Goal: Task Accomplishment & Management: Manage account settings

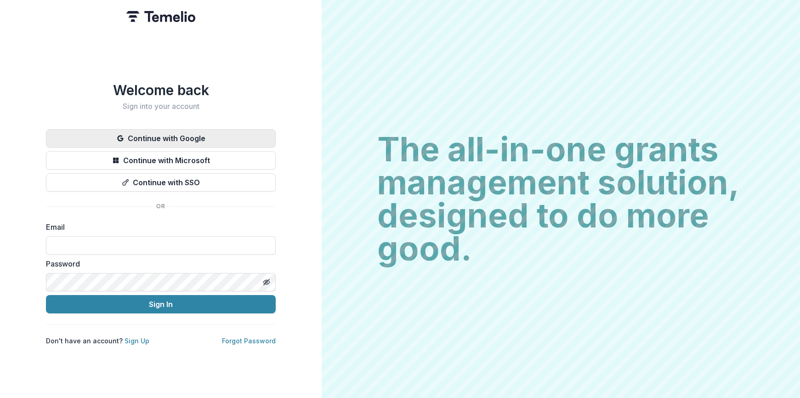
click at [240, 141] on button "Continue with Google" at bounding box center [161, 138] width 230 height 18
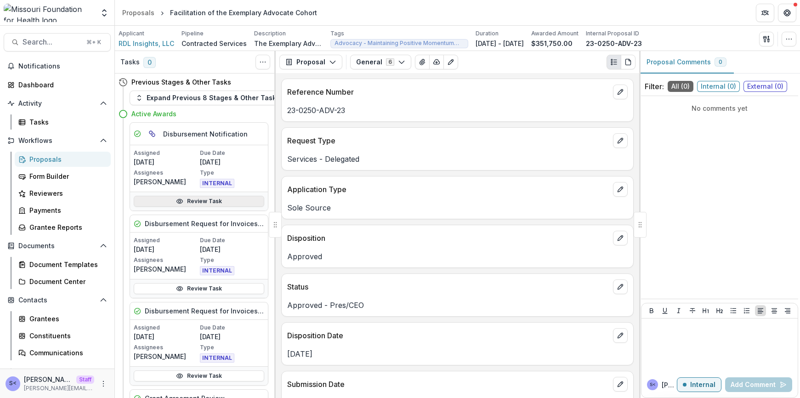
click at [210, 201] on link "Review Task" at bounding box center [199, 201] width 131 height 11
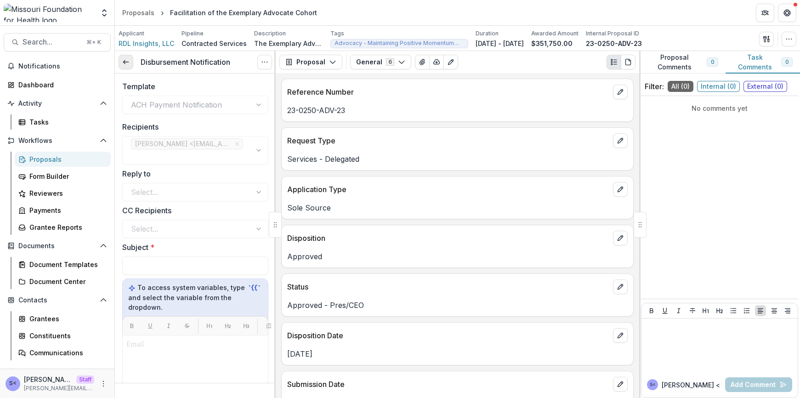
click at [128, 63] on icon at bounding box center [125, 61] width 7 height 7
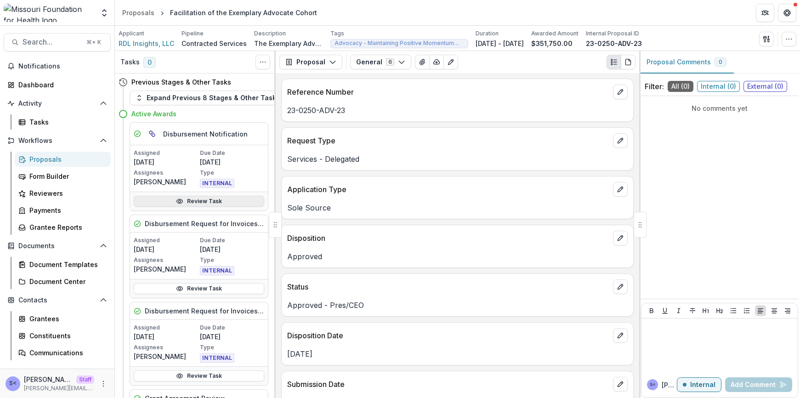
click at [196, 199] on link "Review Task" at bounding box center [199, 201] width 131 height 11
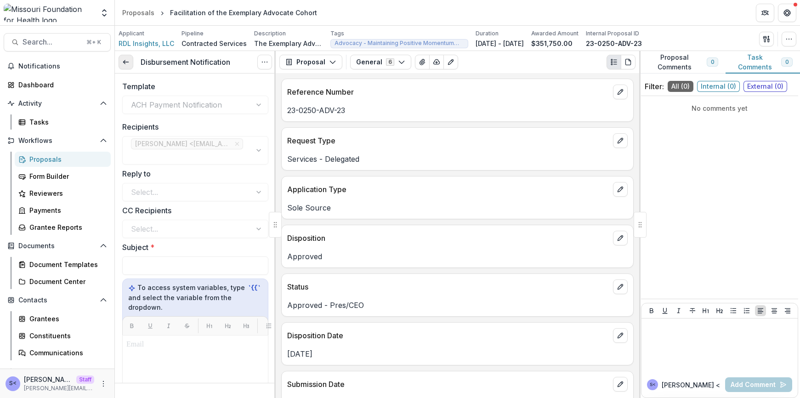
click at [130, 61] on link at bounding box center [126, 62] width 15 height 15
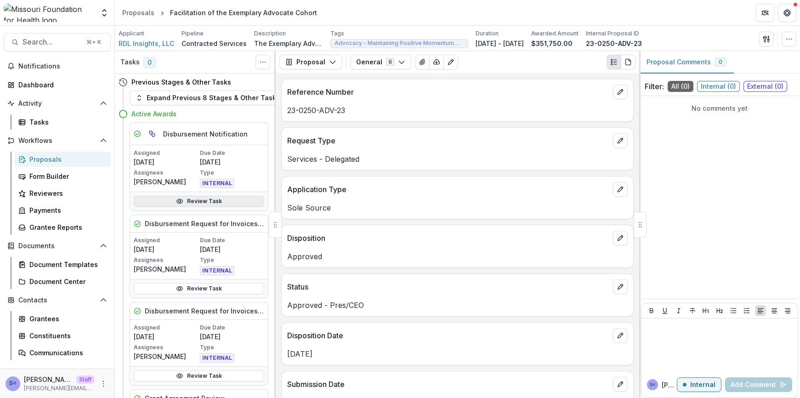
click at [175, 196] on link "Review Task" at bounding box center [199, 201] width 131 height 11
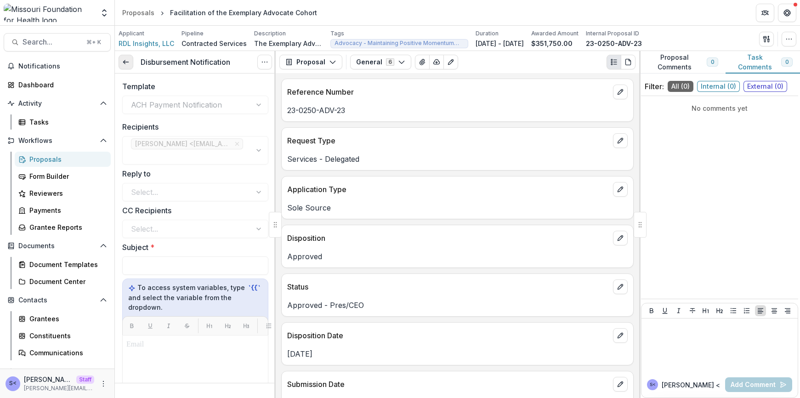
click at [127, 62] on line at bounding box center [125, 62] width 5 height 0
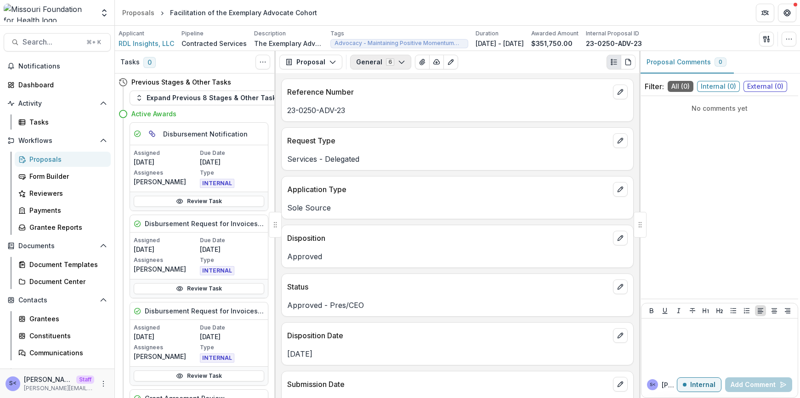
click at [400, 63] on icon "button" at bounding box center [401, 61] width 7 height 7
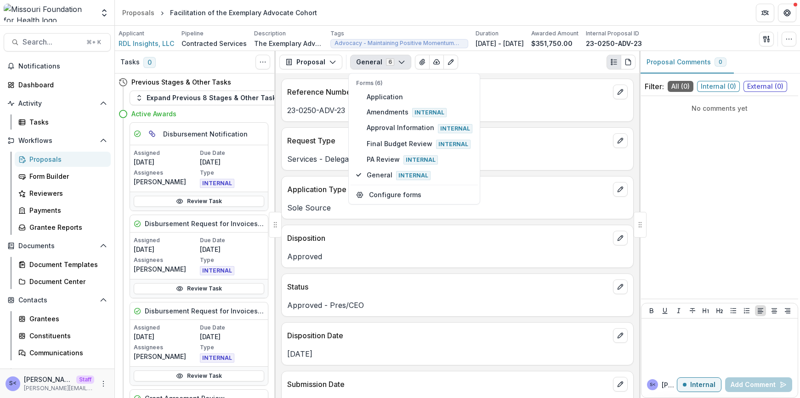
click at [400, 63] on icon "button" at bounding box center [401, 61] width 7 height 7
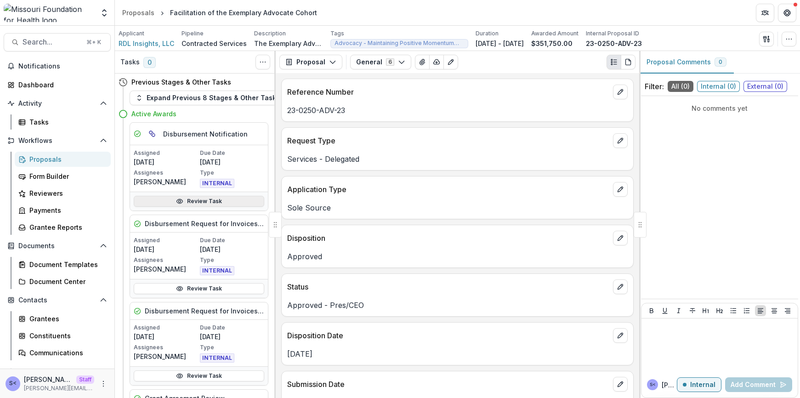
click at [228, 199] on link "Review Task" at bounding box center [199, 201] width 131 height 11
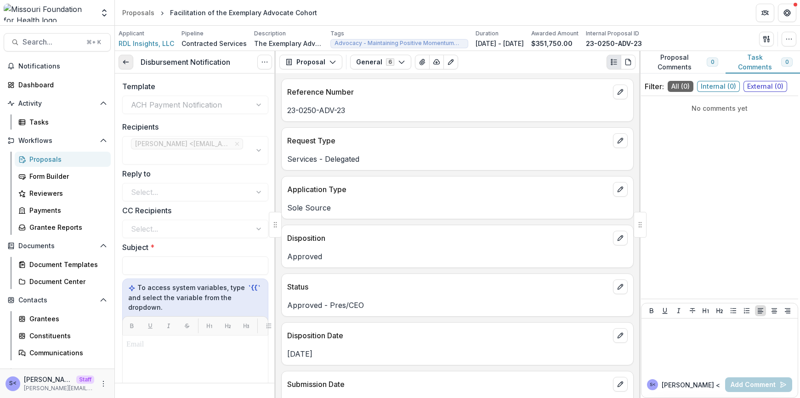
click at [126, 65] on icon at bounding box center [125, 61] width 7 height 7
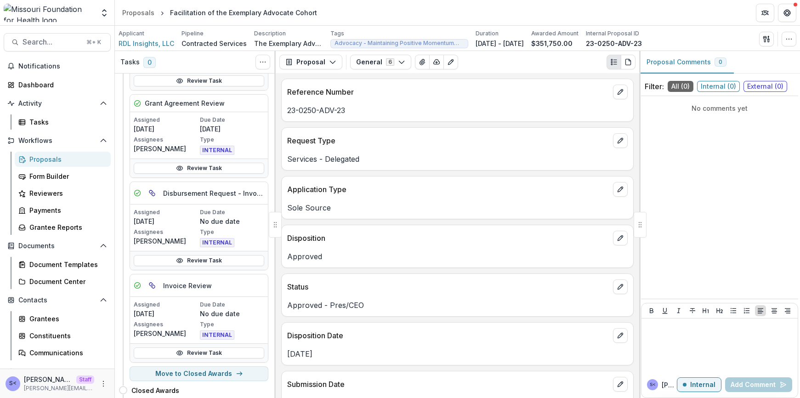
scroll to position [357, 0]
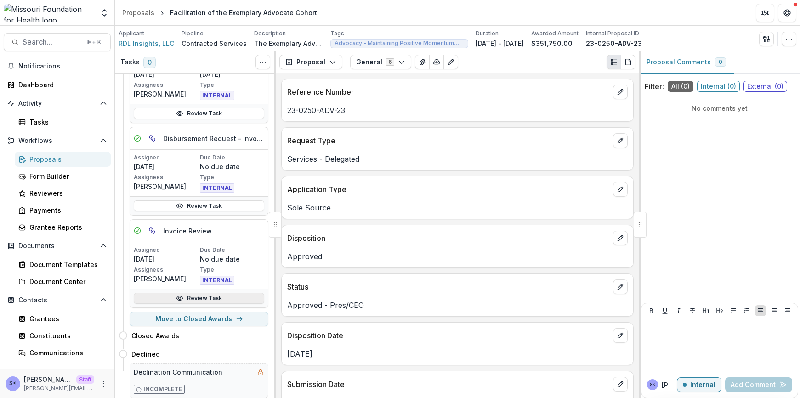
click at [220, 293] on link "Review Task" at bounding box center [199, 298] width 131 height 11
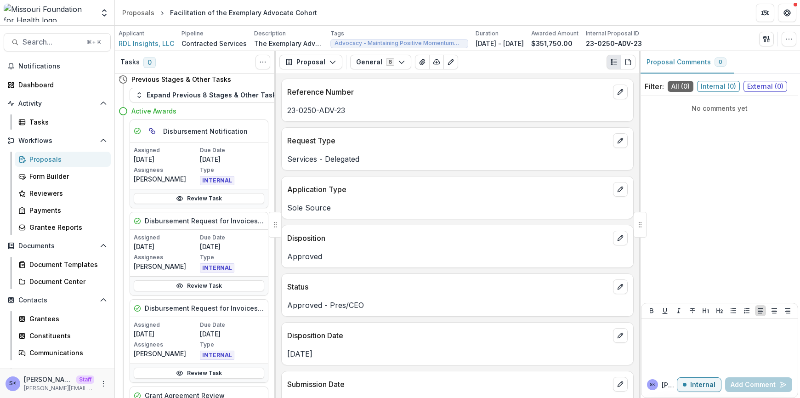
scroll to position [0, 0]
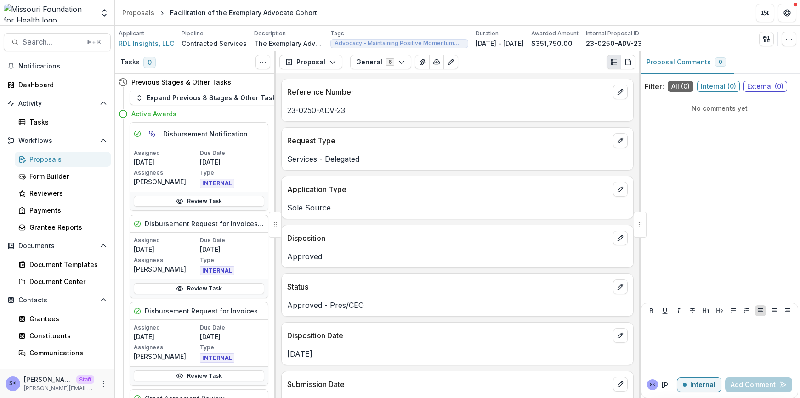
click at [233, 207] on div "Review Task" at bounding box center [199, 201] width 138 height 19
click at [233, 206] on link "Review Task" at bounding box center [199, 201] width 131 height 11
click at [213, 291] on link "Review Task" at bounding box center [199, 288] width 131 height 11
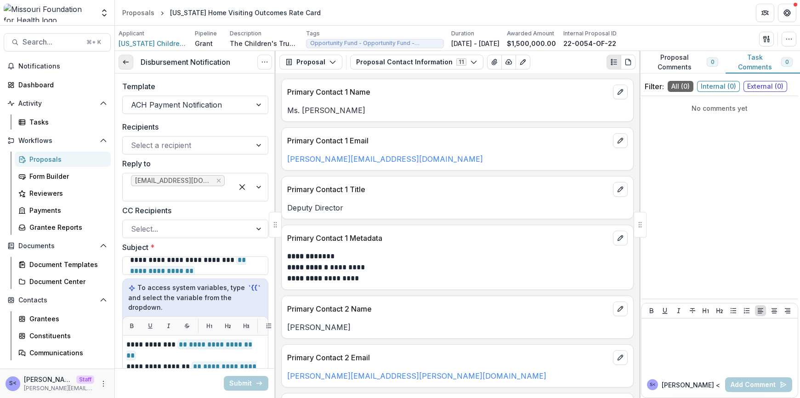
click at [126, 62] on line at bounding box center [125, 62] width 5 height 0
click at [130, 69] on link at bounding box center [126, 62] width 15 height 15
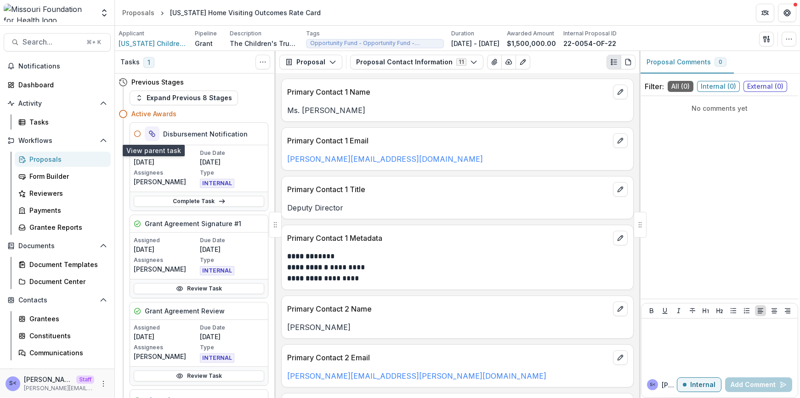
click at [151, 133] on icon "Parent task" at bounding box center [153, 135] width 4 height 4
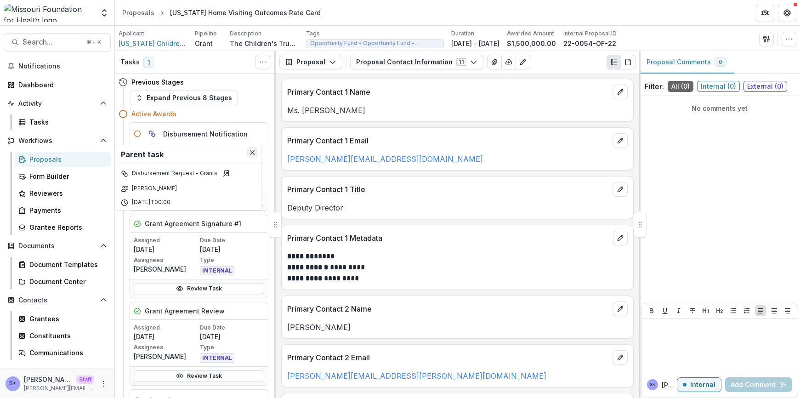
click at [251, 155] on button "Close" at bounding box center [252, 152] width 11 height 11
click at [267, 127] on div "Previous Stages Expand Previous 8 Stages Active Awards Parent task Disbursement…" at bounding box center [195, 236] width 161 height 325
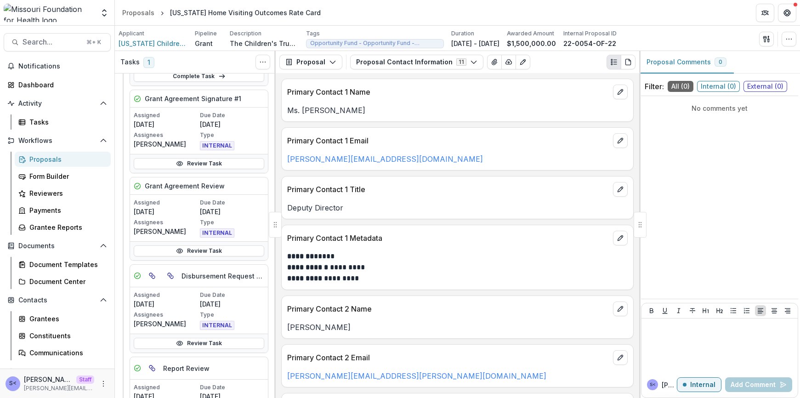
scroll to position [244, 0]
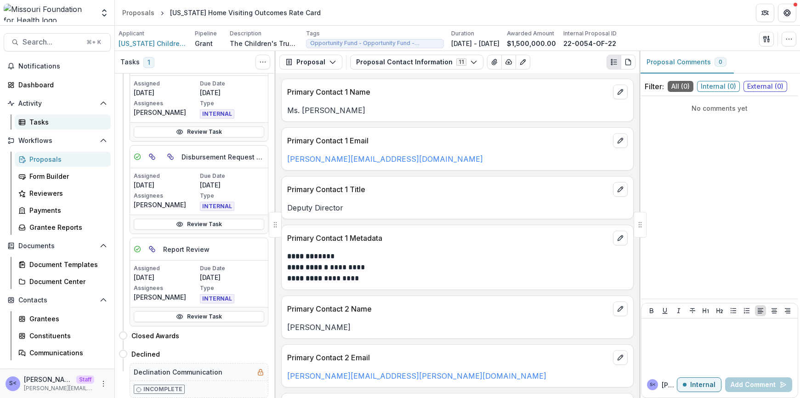
click at [52, 121] on div "Tasks" at bounding box center [66, 122] width 74 height 10
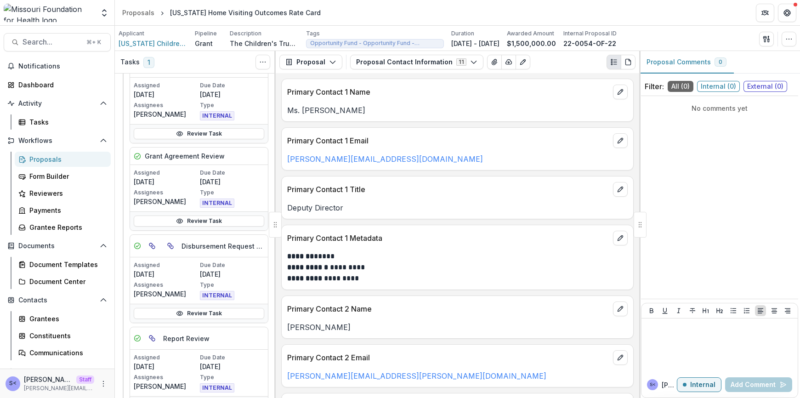
scroll to position [202, 0]
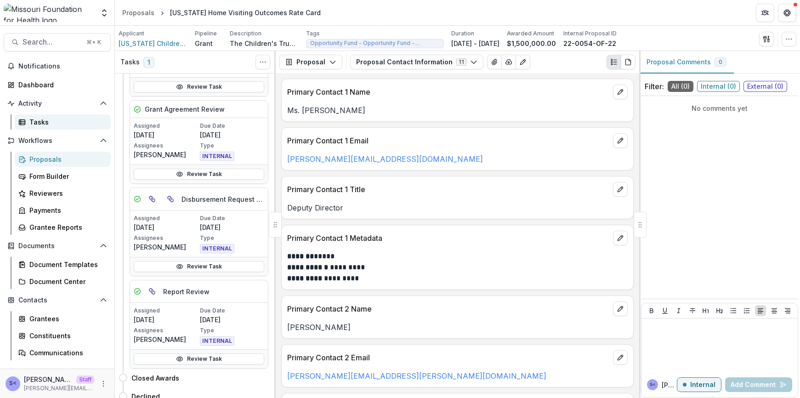
click at [54, 121] on div "Tasks" at bounding box center [66, 122] width 74 height 10
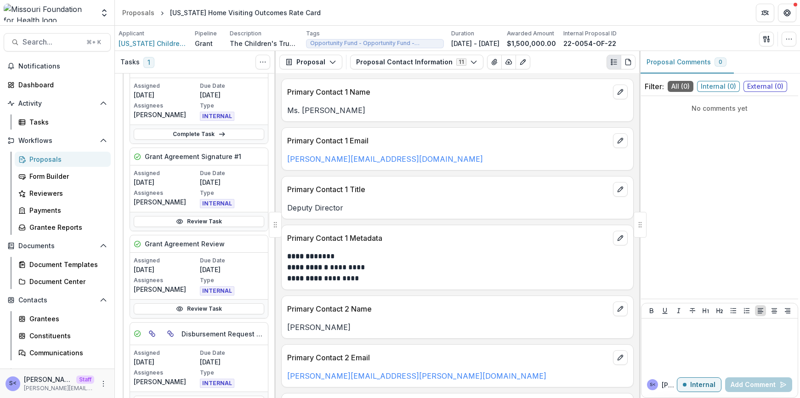
scroll to position [0, 0]
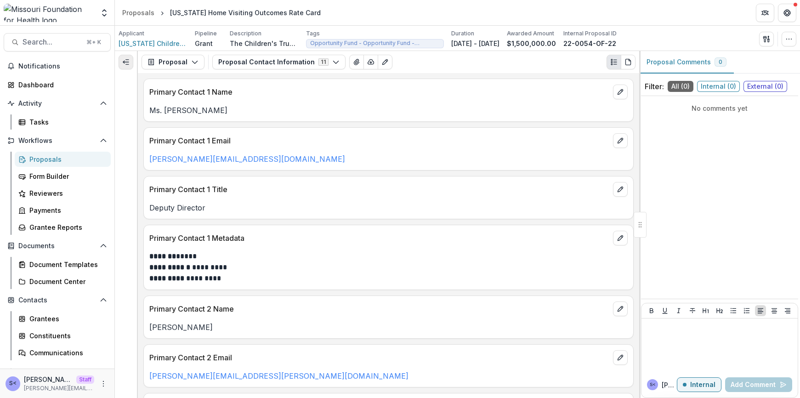
click at [128, 60] on line "Expand left" at bounding box center [127, 60] width 3 height 0
click at [129, 62] on icon "Expand left" at bounding box center [125, 61] width 7 height 7
click at [126, 65] on icon "Expand left" at bounding box center [125, 61] width 7 height 7
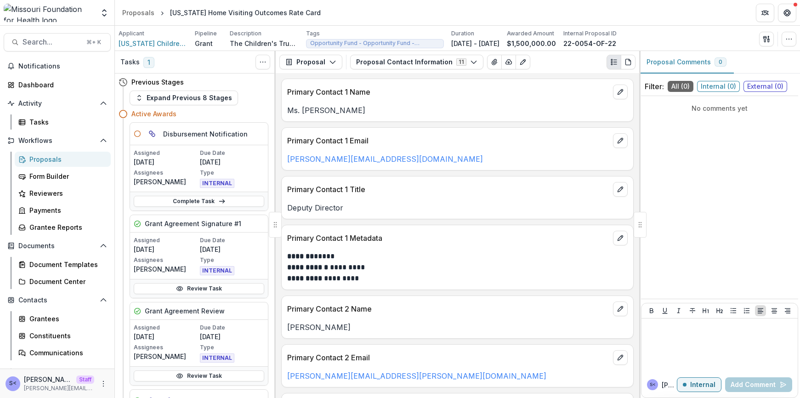
click at [227, 208] on div "Complete Task" at bounding box center [199, 201] width 138 height 19
click at [227, 202] on link "Complete Task" at bounding box center [199, 201] width 131 height 11
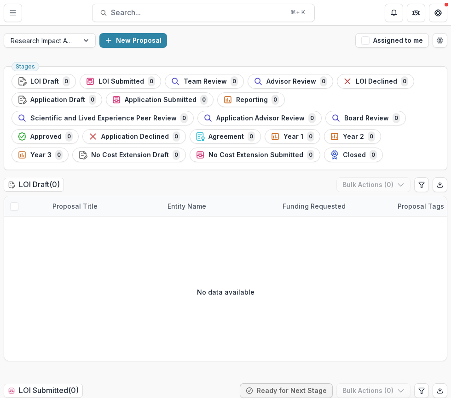
click at [194, 187] on div "LOI Draft ( 0 ) Bulk Actions ( 0 )" at bounding box center [225, 186] width 443 height 18
click at [140, 42] on button "New Proposal" at bounding box center [133, 40] width 68 height 15
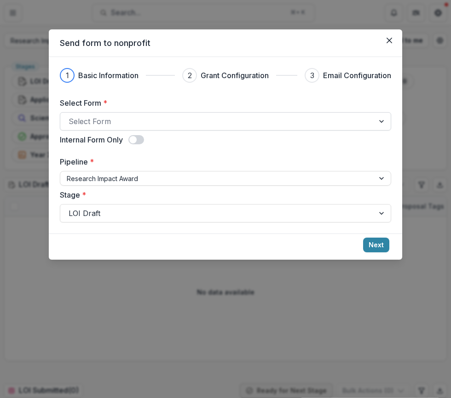
click at [184, 114] on div "Select Form" at bounding box center [217, 121] width 314 height 15
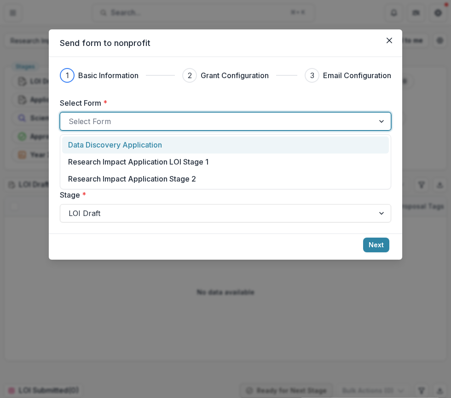
click at [189, 120] on div at bounding box center [217, 121] width 297 height 13
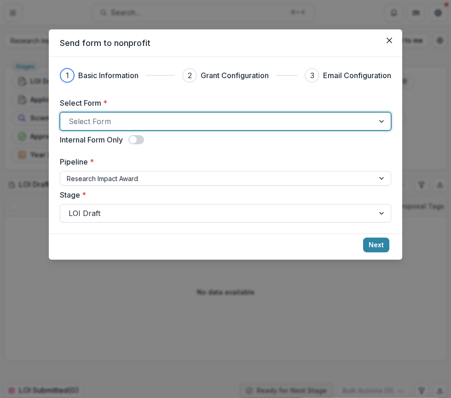
click at [184, 123] on div at bounding box center [217, 121] width 297 height 13
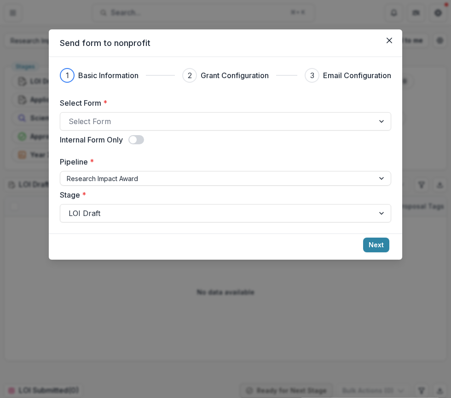
click at [84, 11] on div "Send form to nonprofit 1 Basic Information 2 Grant Configuration 3 Email Config…" at bounding box center [225, 199] width 451 height 398
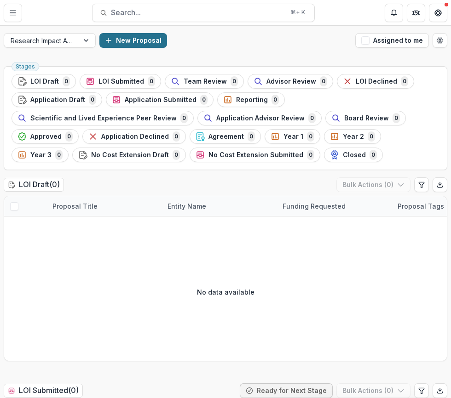
click at [150, 45] on button "New Proposal" at bounding box center [133, 40] width 68 height 15
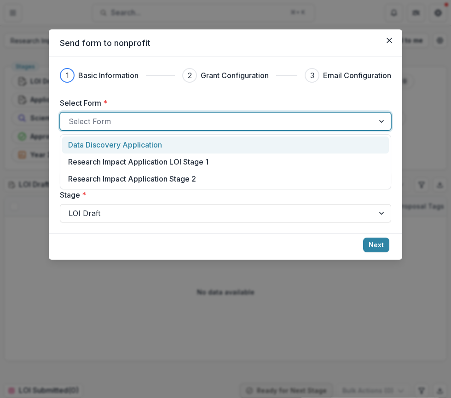
click at [155, 124] on div at bounding box center [217, 121] width 297 height 13
click at [154, 141] on p "Data Discovery Application" at bounding box center [115, 144] width 94 height 11
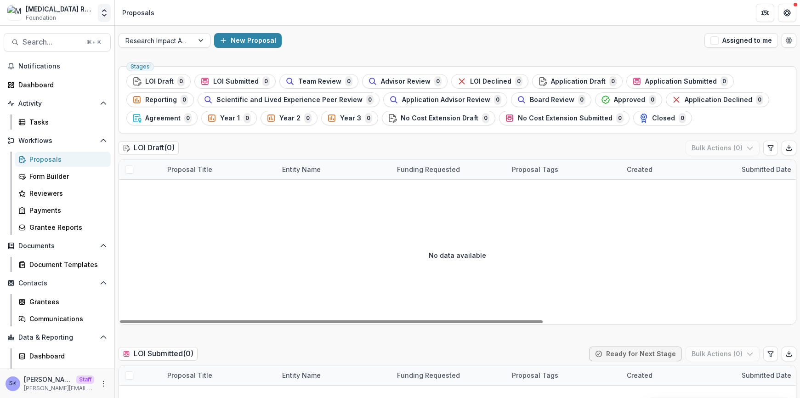
click at [101, 17] on icon "Open entity switcher" at bounding box center [104, 12] width 9 height 9
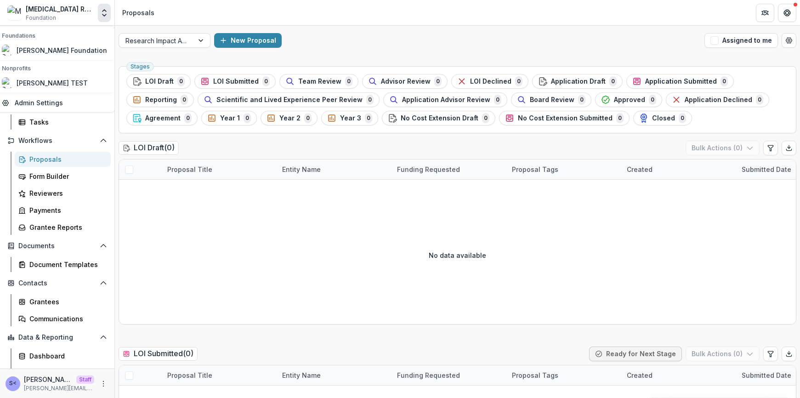
click at [77, 10] on div "Misophonia Research Fund Workflow Sandbox" at bounding box center [60, 9] width 69 height 10
click at [69, 10] on div "Misophonia Research Fund Workflow Sandbox" at bounding box center [60, 9] width 69 height 10
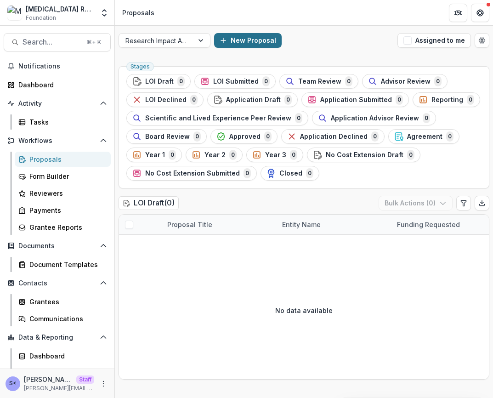
click at [248, 39] on button "New Proposal" at bounding box center [248, 40] width 68 height 15
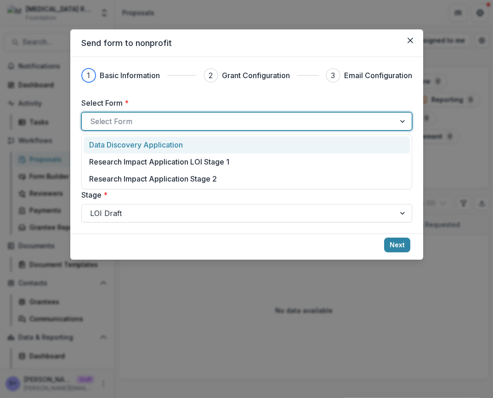
click at [221, 122] on div at bounding box center [238, 121] width 297 height 13
click at [211, 145] on div "Data Discovery Application" at bounding box center [246, 144] width 314 height 11
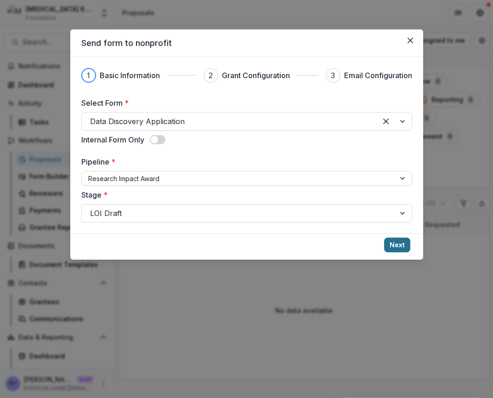
click at [406, 245] on button "Next" at bounding box center [397, 245] width 26 height 15
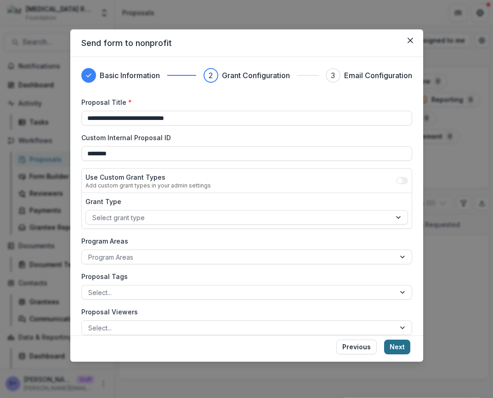
click at [399, 347] on button "Next" at bounding box center [397, 347] width 26 height 15
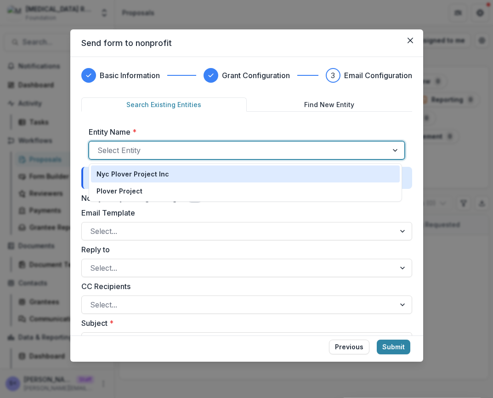
click at [214, 150] on div at bounding box center [238, 150] width 282 height 13
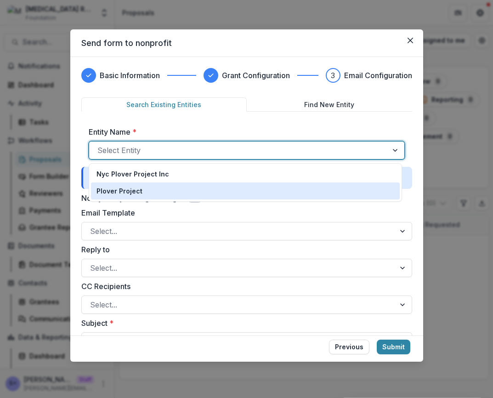
click at [196, 190] on div "Plover Project" at bounding box center [246, 191] width 298 height 10
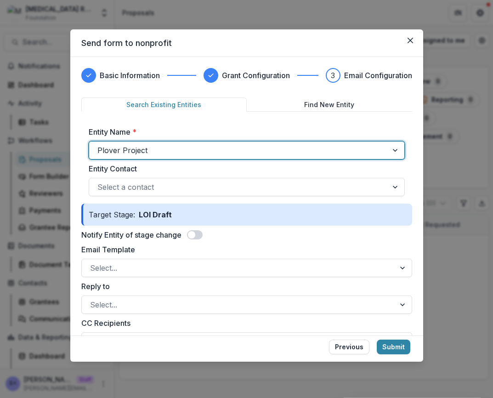
click at [195, 236] on span at bounding box center [191, 234] width 7 height 7
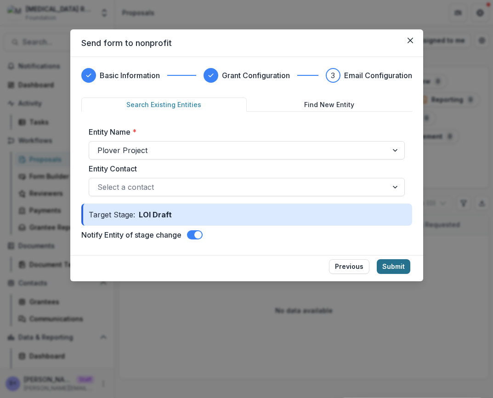
click at [393, 264] on button "Submit" at bounding box center [394, 266] width 34 height 15
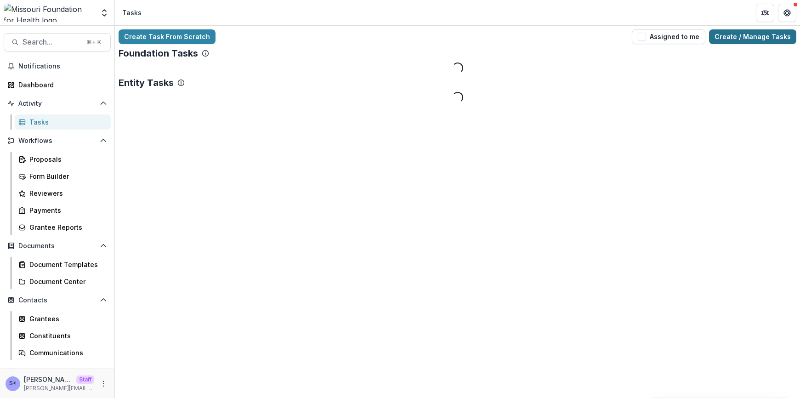
click at [767, 36] on link "Create / Manage Tasks" at bounding box center [752, 36] width 87 height 15
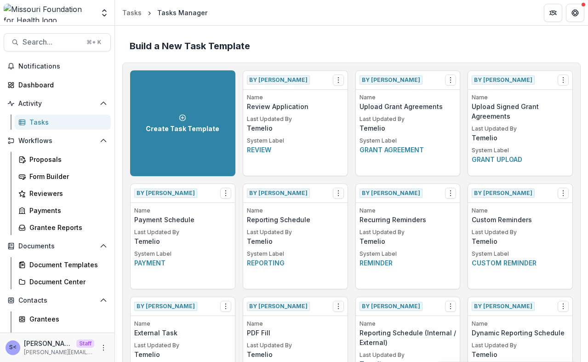
click at [338, 40] on div "Build a New Task Template" at bounding box center [351, 46] width 458 height 26
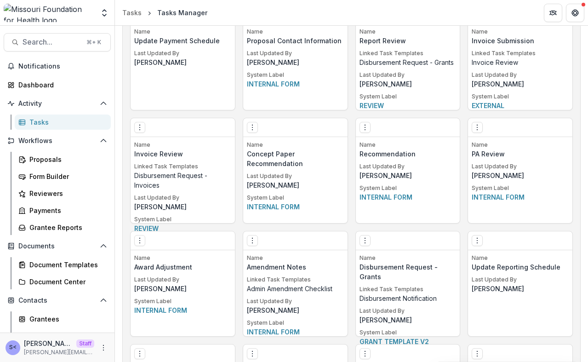
scroll to position [1422, 0]
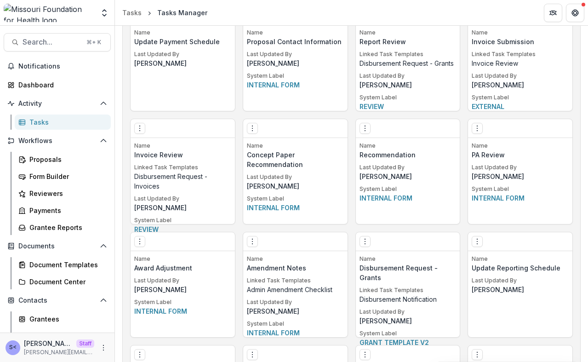
click at [367, 249] on div "Edit Make a Copy Create Task From Template Delete Task" at bounding box center [408, 241] width 104 height 19
click at [367, 243] on icon "Options" at bounding box center [364, 241] width 7 height 7
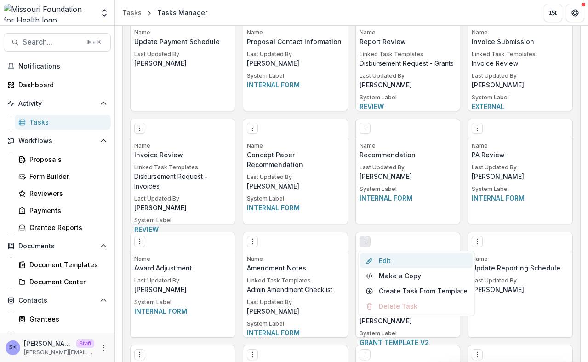
click at [375, 262] on link "Edit" at bounding box center [416, 260] width 113 height 15
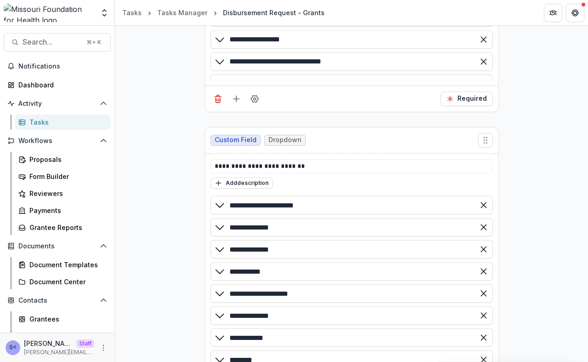
scroll to position [403, 0]
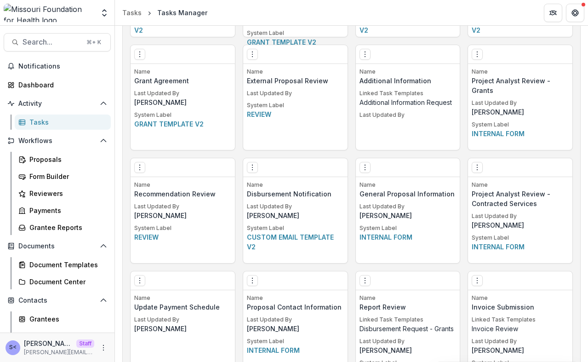
scroll to position [1527, 0]
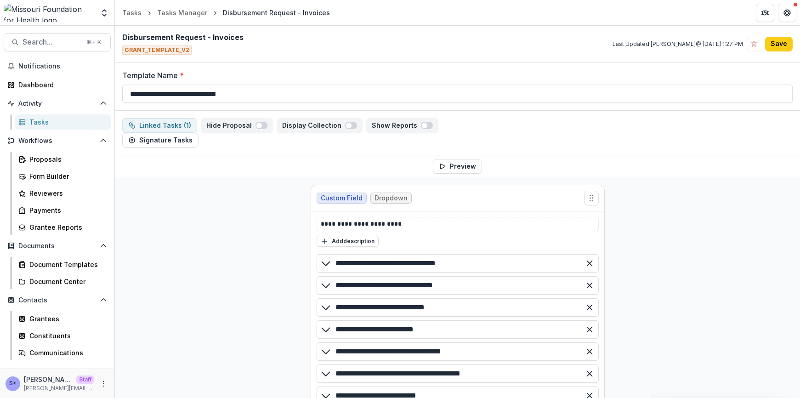
click at [168, 50] on span "GRANT_TEMPLATE_V2" at bounding box center [156, 50] width 69 height 9
click at [345, 92] on input "**********" at bounding box center [457, 94] width 671 height 18
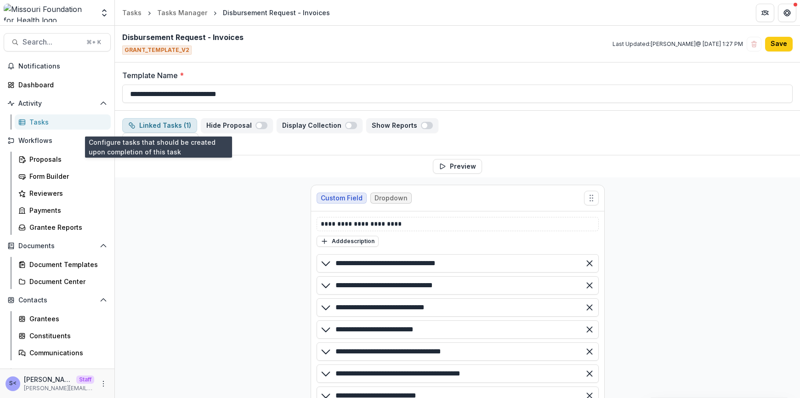
click at [174, 126] on button "Linked Tasks ( 1 )" at bounding box center [159, 125] width 75 height 15
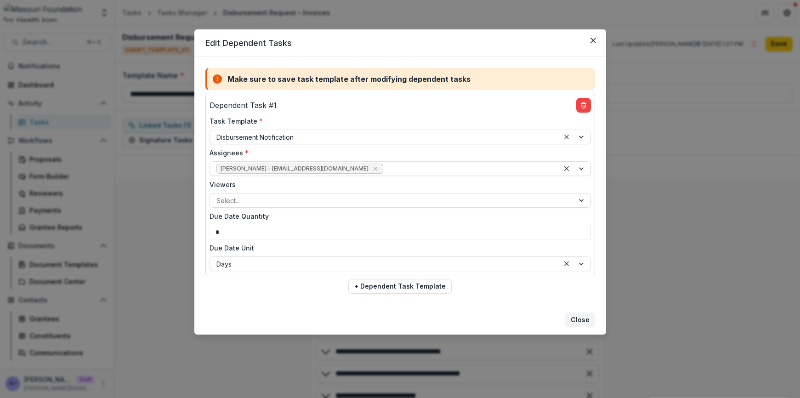
click at [581, 313] on button "Close" at bounding box center [581, 320] width 30 height 15
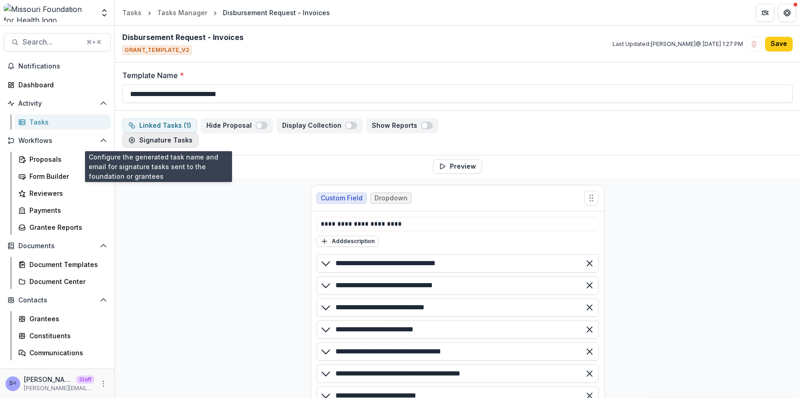
click at [175, 138] on button "Signature Tasks" at bounding box center [160, 140] width 76 height 15
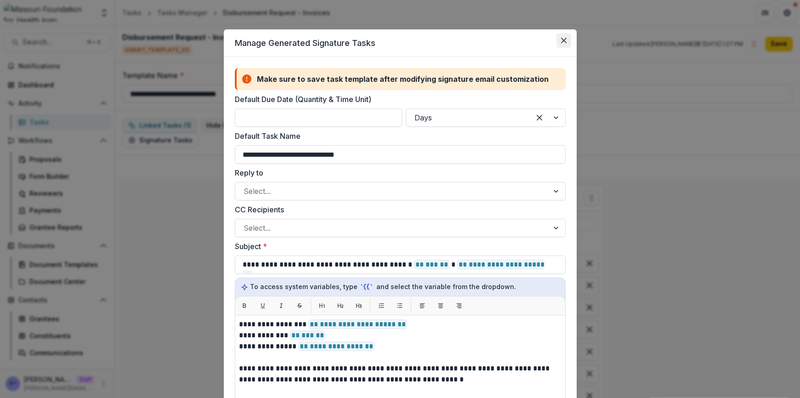
click at [564, 45] on button "Close" at bounding box center [564, 40] width 15 height 15
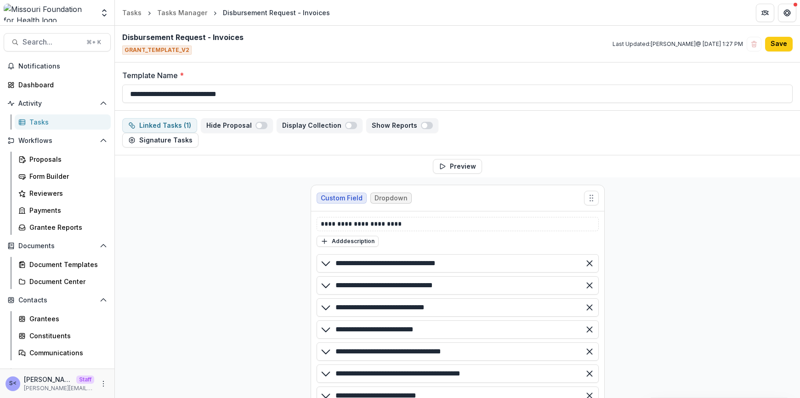
click at [181, 148] on div "Linked Tasks ( 1 ) Hide Proposal Display Collection Show Reports Signature Tasks" at bounding box center [458, 133] width 686 height 45
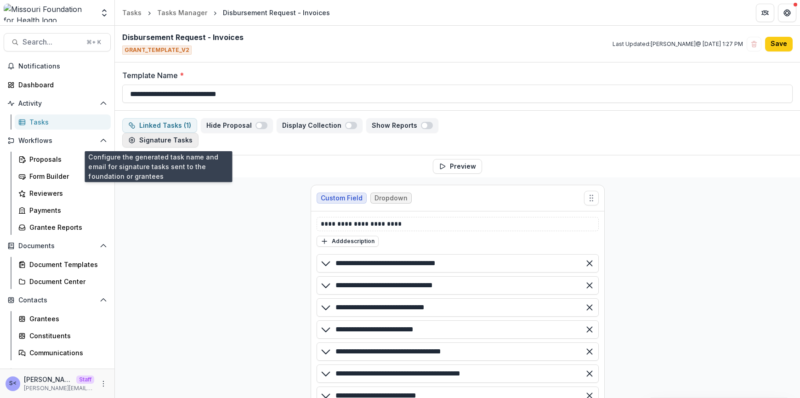
click at [182, 143] on button "Signature Tasks" at bounding box center [160, 140] width 76 height 15
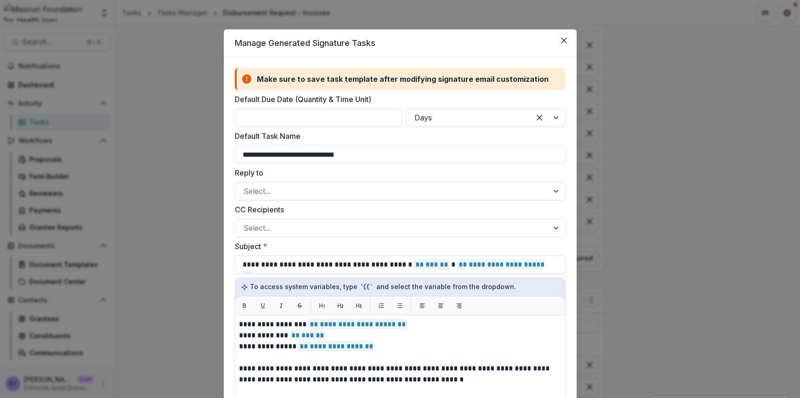
scroll to position [241, 0]
click at [151, 176] on div "**********" at bounding box center [400, 199] width 800 height 398
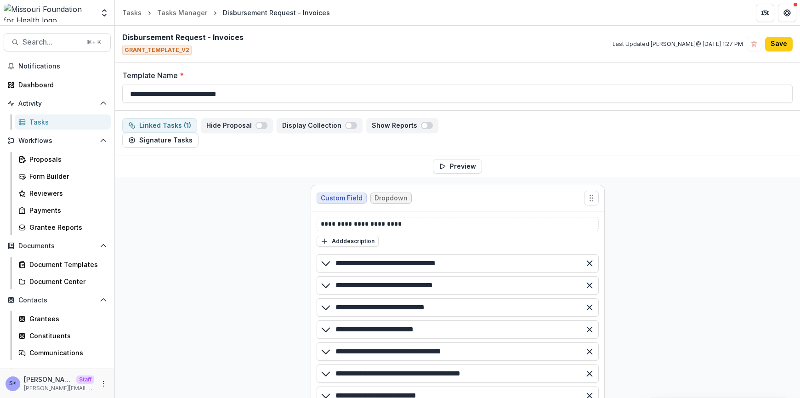
click at [165, 125] on button "Linked Tasks ( 1 )" at bounding box center [159, 125] width 75 height 15
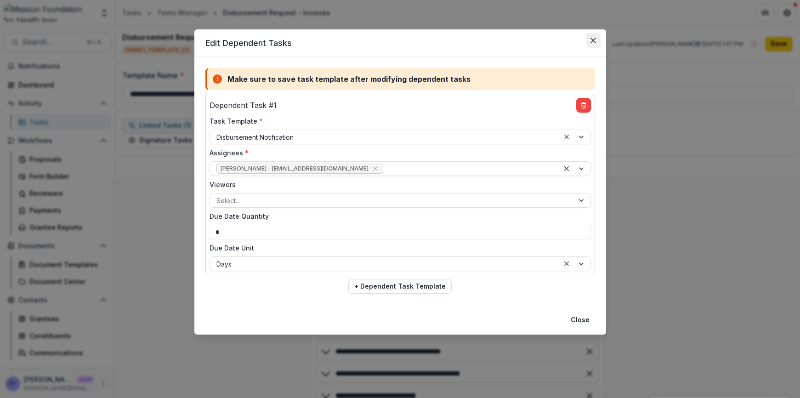
click at [588, 37] on button "Close" at bounding box center [593, 40] width 15 height 15
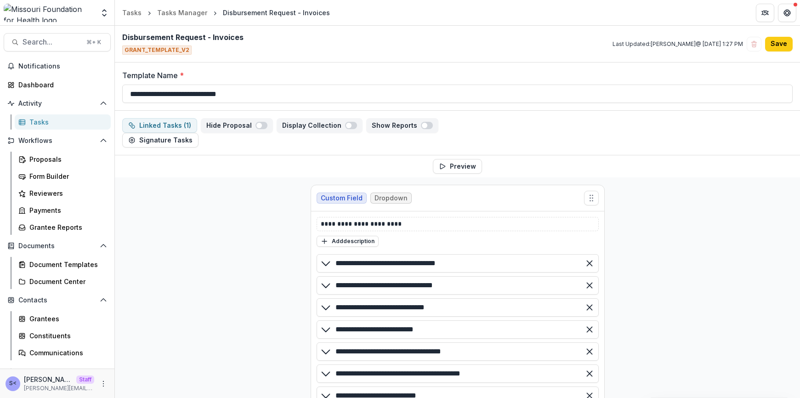
click at [190, 144] on button "Signature Tasks" at bounding box center [160, 140] width 76 height 15
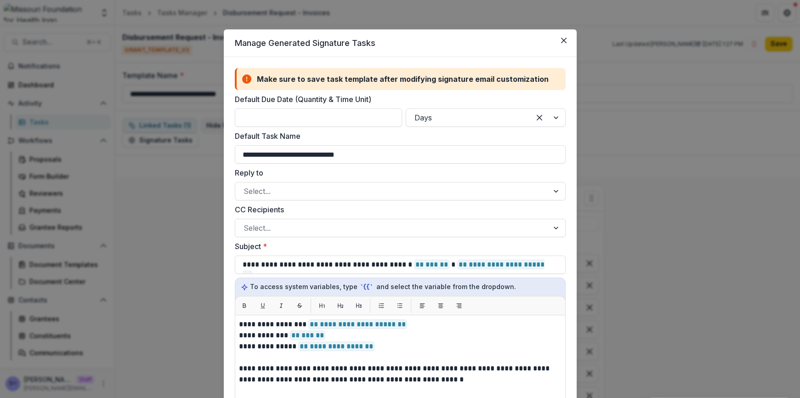
click at [183, 171] on div "**********" at bounding box center [400, 199] width 800 height 398
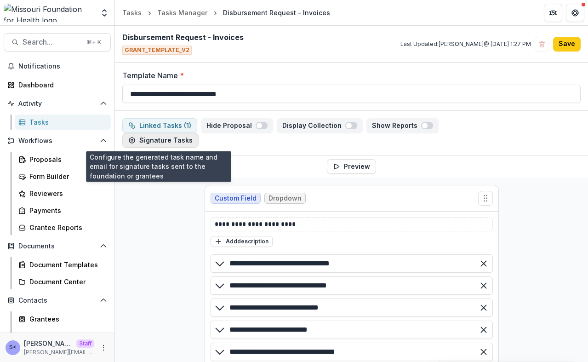
click at [173, 146] on button "Signature Tasks" at bounding box center [160, 140] width 76 height 15
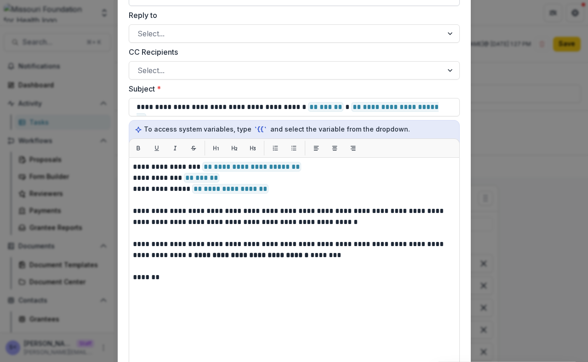
scroll to position [160, 0]
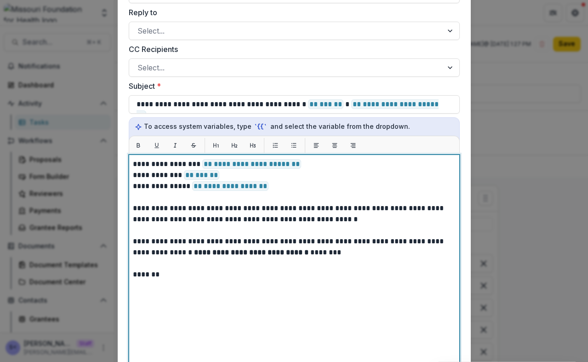
click at [218, 247] on p "**********" at bounding box center [294, 247] width 323 height 22
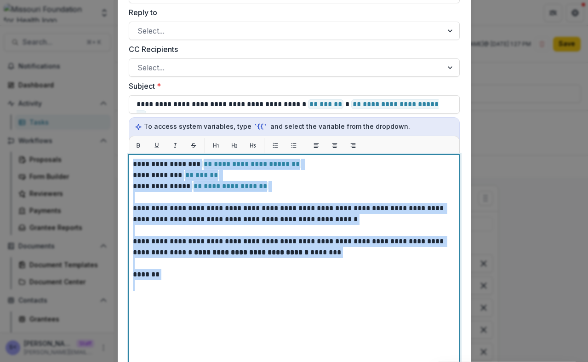
copy div "**********"
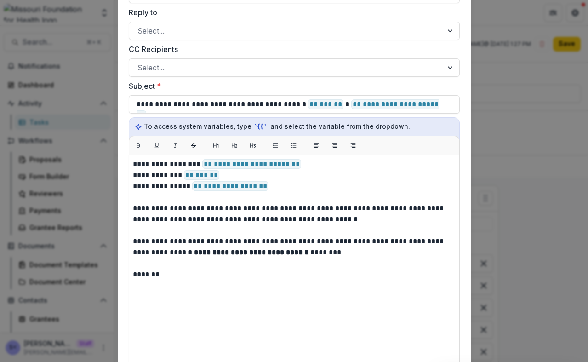
click at [80, 76] on div "**********" at bounding box center [294, 181] width 588 height 362
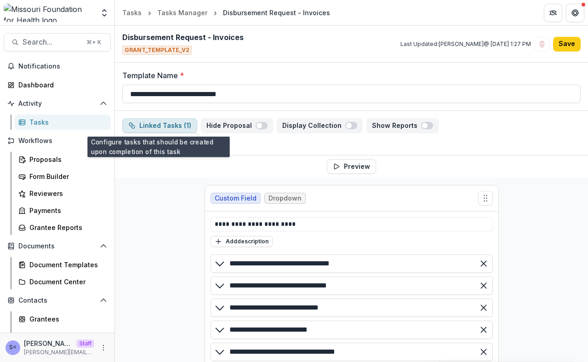
click at [173, 119] on button "Linked Tasks ( 1 )" at bounding box center [159, 125] width 75 height 15
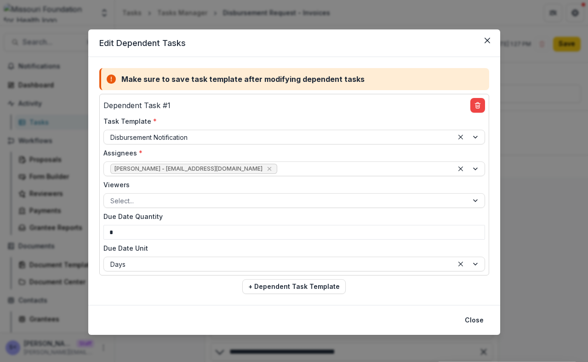
click at [65, 98] on div "Edit Dependent Tasks Make sure to save task template after modifying dependent …" at bounding box center [294, 181] width 588 height 362
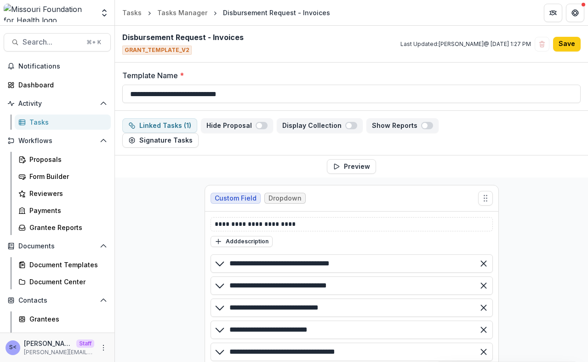
click at [78, 118] on div "Tasks" at bounding box center [66, 122] width 74 height 10
click at [194, 12] on div "Tasks Manager" at bounding box center [182, 13] width 50 height 10
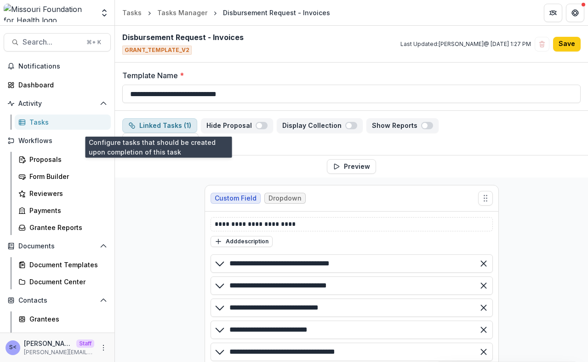
click at [163, 128] on button "Linked Tasks ( 1 )" at bounding box center [159, 125] width 75 height 15
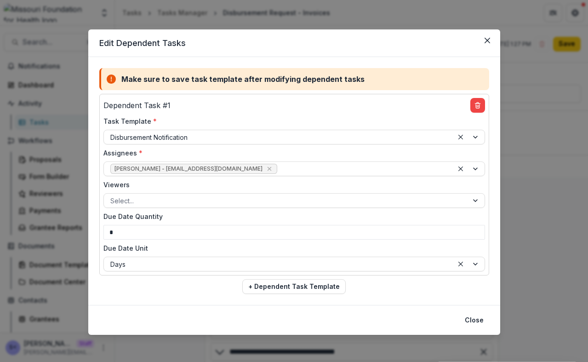
click at [72, 44] on div "Edit Dependent Tasks Make sure to save task template after modifying dependent …" at bounding box center [294, 181] width 588 height 362
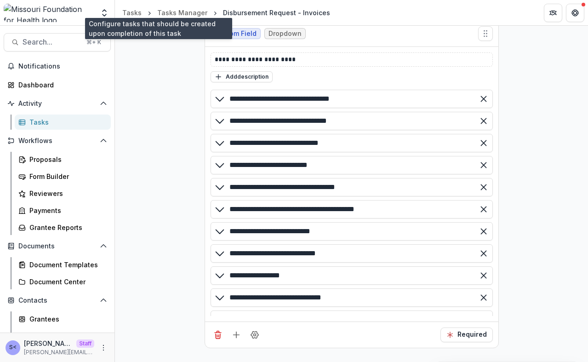
scroll to position [0, 0]
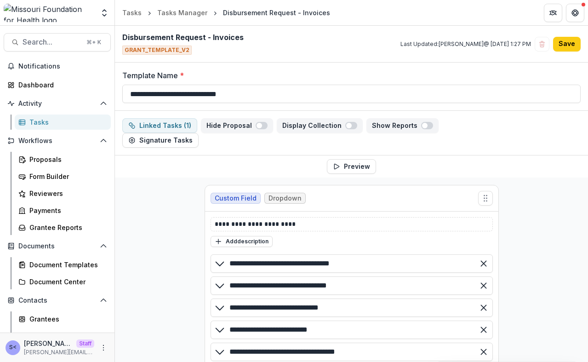
click at [101, 343] on button "More" at bounding box center [103, 347] width 11 height 11
click at [124, 328] on icon at bounding box center [121, 327] width 7 height 7
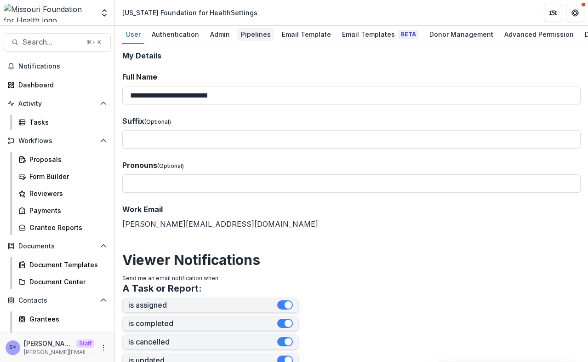
click at [257, 34] on div "Pipelines" at bounding box center [255, 34] width 37 height 13
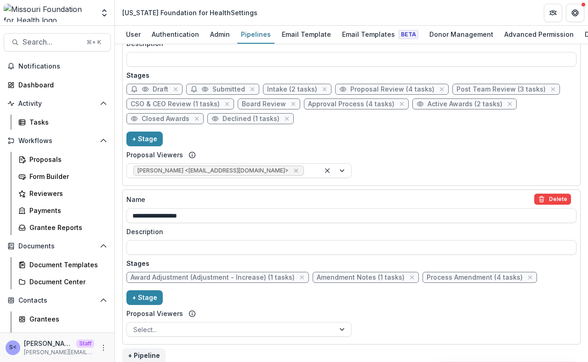
scroll to position [601, 0]
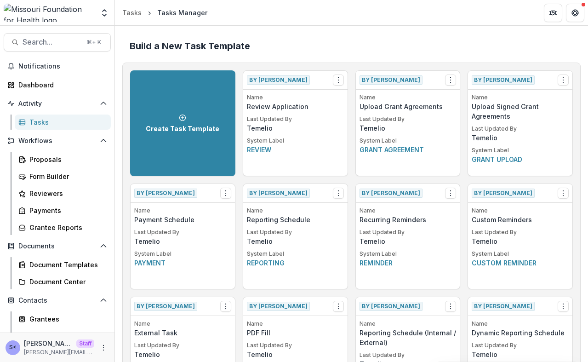
click at [269, 20] on header "Tasks Tasks Manager" at bounding box center [351, 12] width 473 height 25
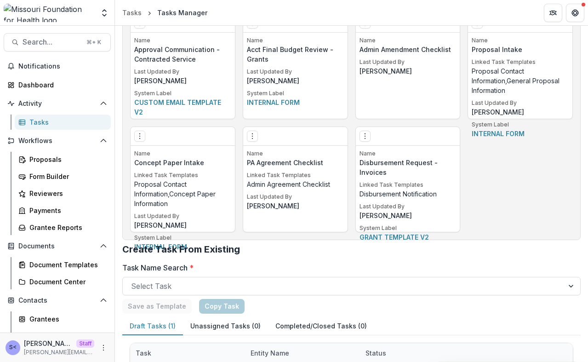
scroll to position [1157, 0]
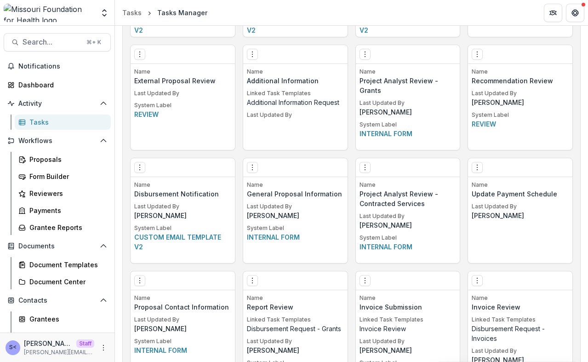
click at [142, 168] on icon "Options" at bounding box center [139, 167] width 7 height 7
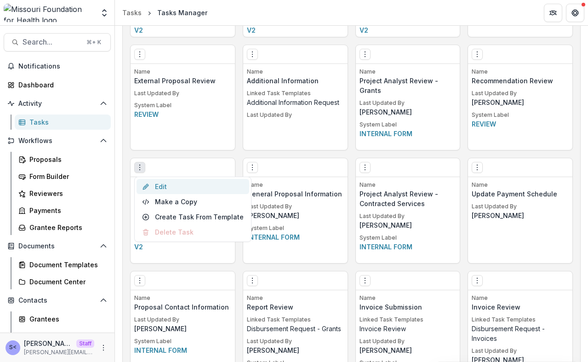
click at [166, 189] on link "Edit" at bounding box center [193, 186] width 113 height 15
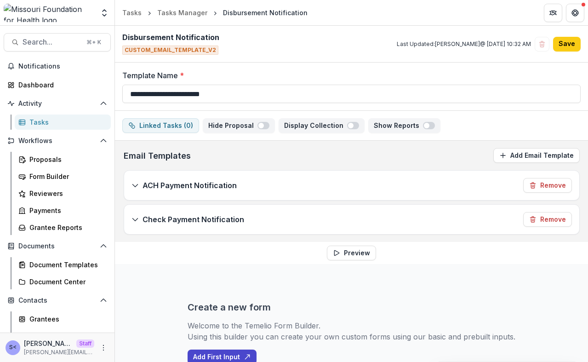
click at [257, 188] on div "ACH Payment Notification Remove" at bounding box center [351, 185] width 455 height 29
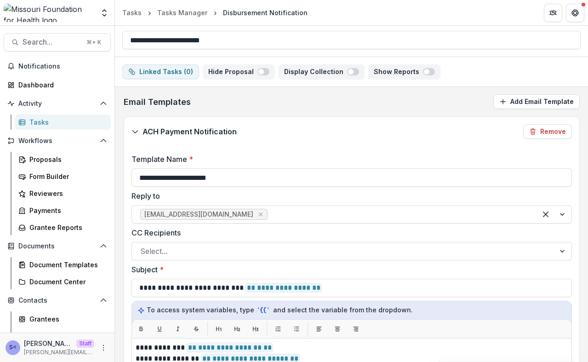
scroll to position [61, 0]
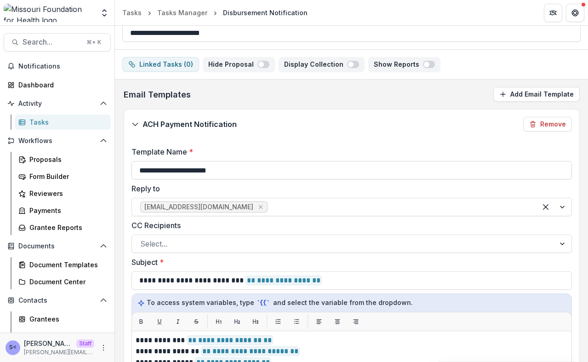
click at [246, 175] on input "**********" at bounding box center [352, 170] width 440 height 18
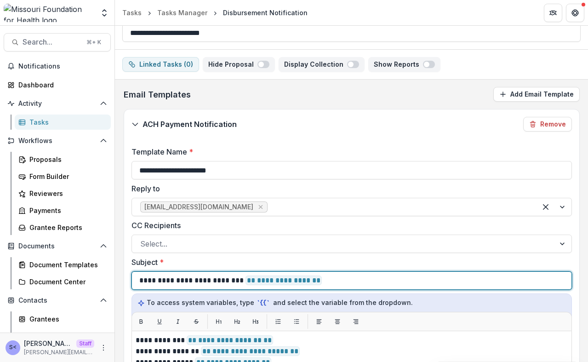
click at [210, 286] on p "**********" at bounding box center [231, 280] width 184 height 11
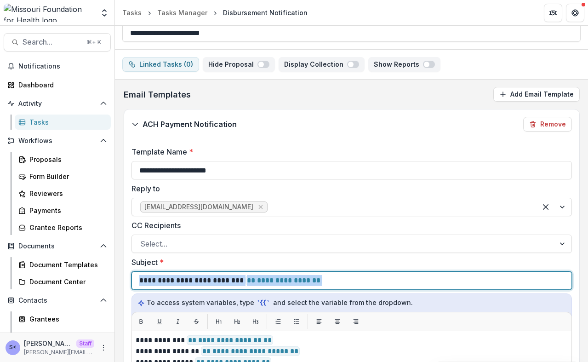
click at [210, 286] on p "**********" at bounding box center [231, 280] width 184 height 11
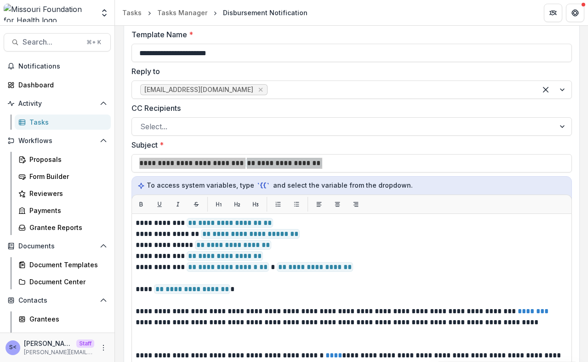
scroll to position [243, 0]
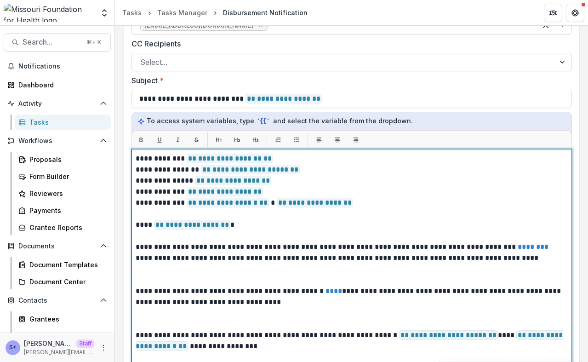
click at [244, 265] on p at bounding box center [352, 268] width 432 height 11
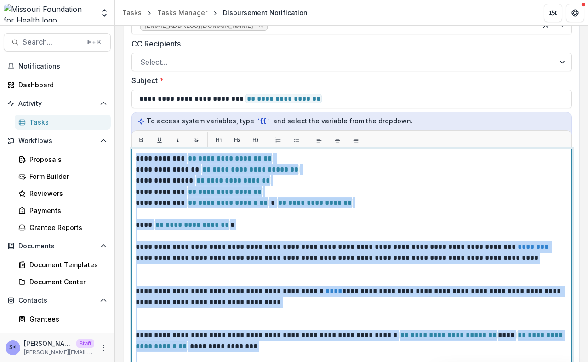
copy div "**********"
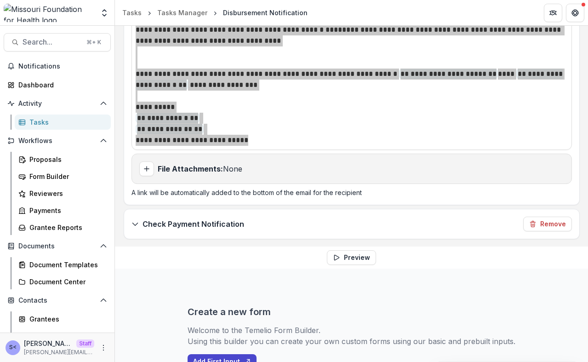
scroll to position [516, 0]
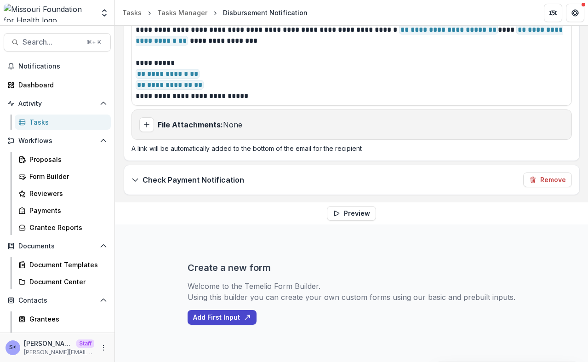
click at [220, 174] on p "Check Payment Notification" at bounding box center [194, 179] width 102 height 11
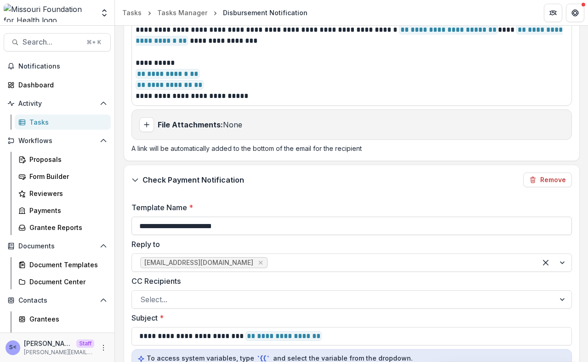
click at [212, 219] on input "**********" at bounding box center [352, 226] width 440 height 18
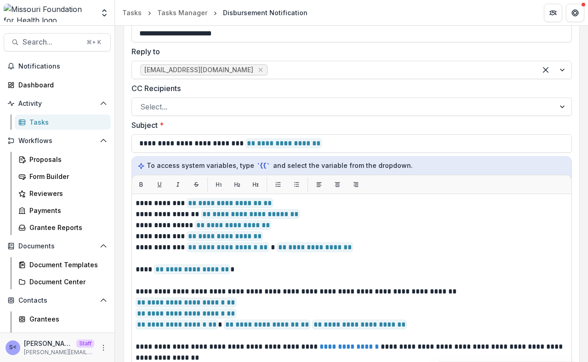
scroll to position [743, 0]
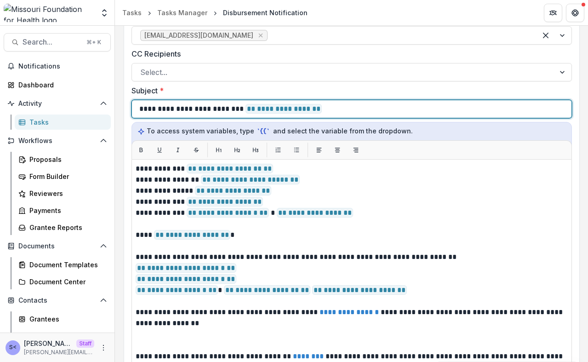
click at [204, 111] on p "**********" at bounding box center [231, 108] width 184 height 11
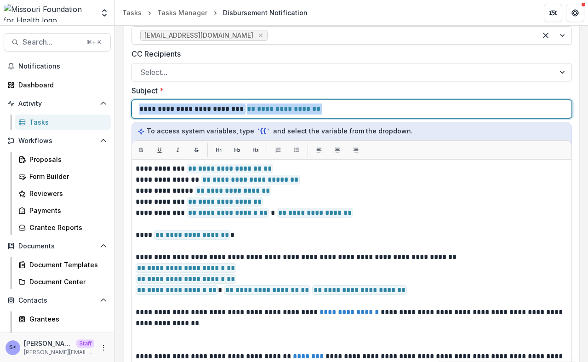
click at [204, 111] on p "**********" at bounding box center [231, 108] width 184 height 11
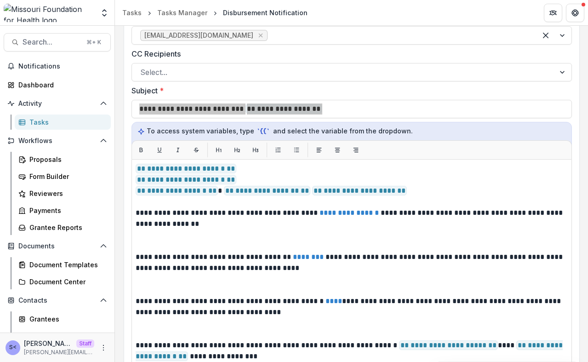
scroll to position [143, 0]
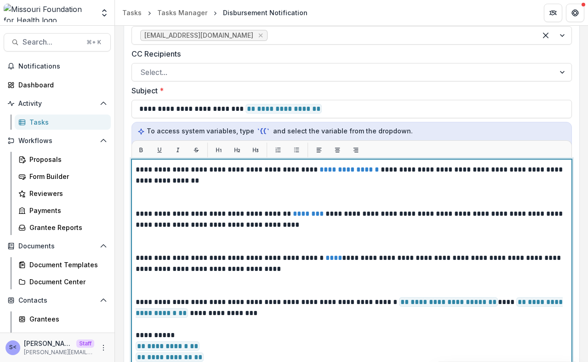
click at [243, 213] on p "**********" at bounding box center [350, 219] width 429 height 22
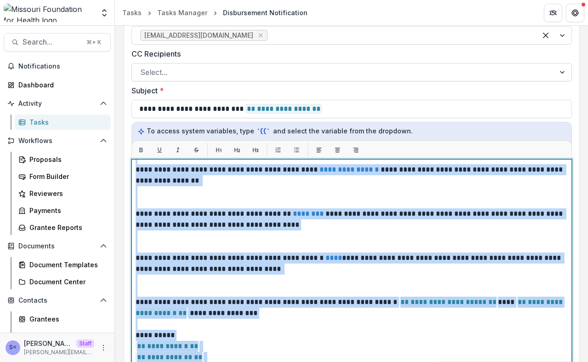
copy div "**********"
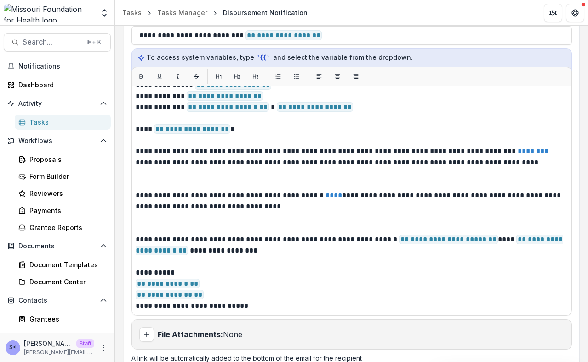
scroll to position [0, 0]
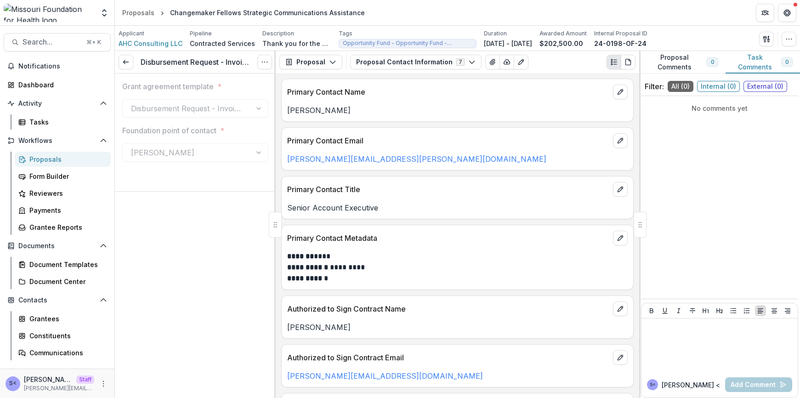
click at [278, 252] on div "**********" at bounding box center [458, 235] width 364 height 325
click at [120, 63] on link at bounding box center [126, 62] width 15 height 15
